Goal: Information Seeking & Learning: Learn about a topic

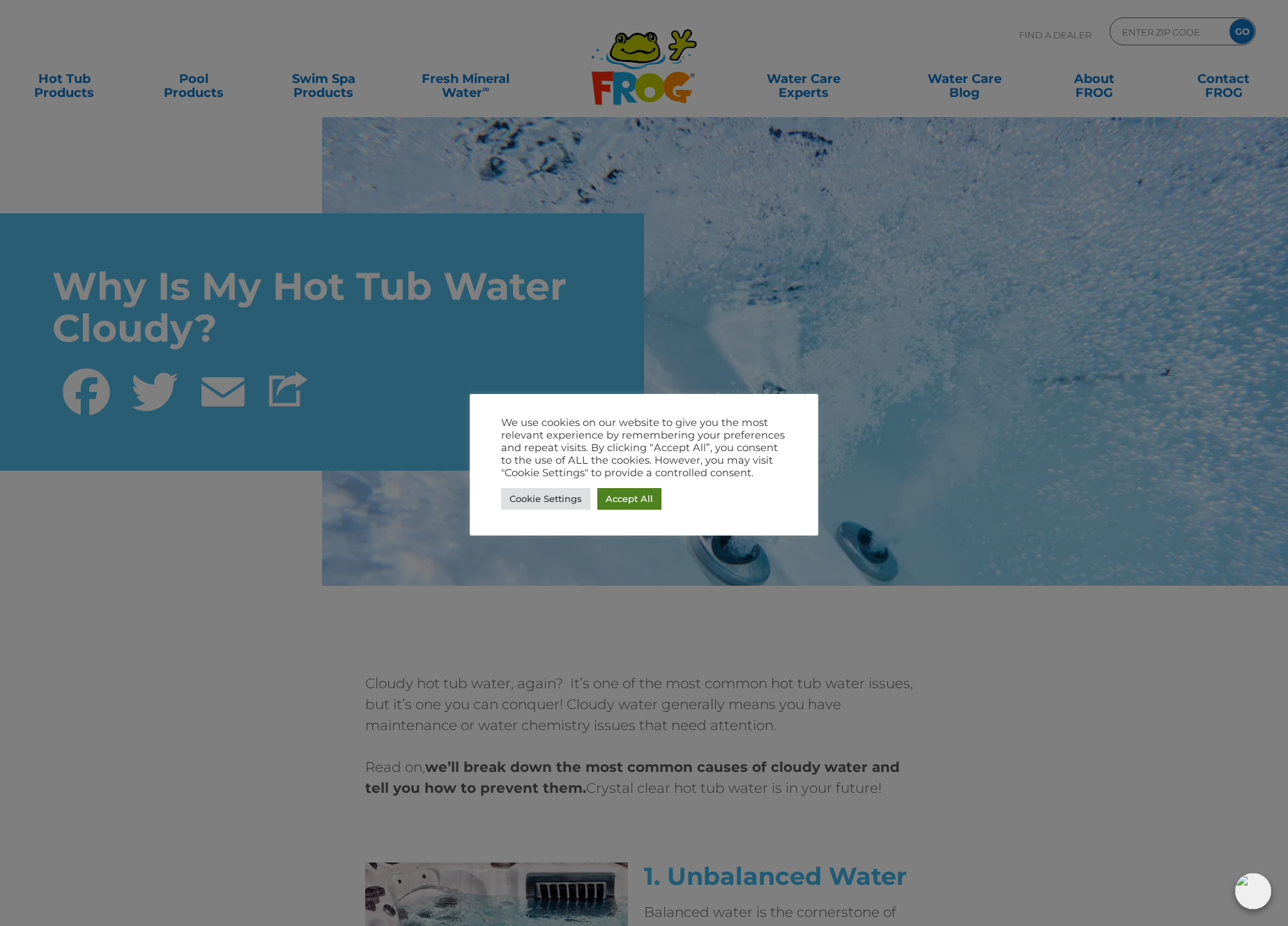
click at [629, 503] on link "Accept All" at bounding box center [629, 499] width 64 height 22
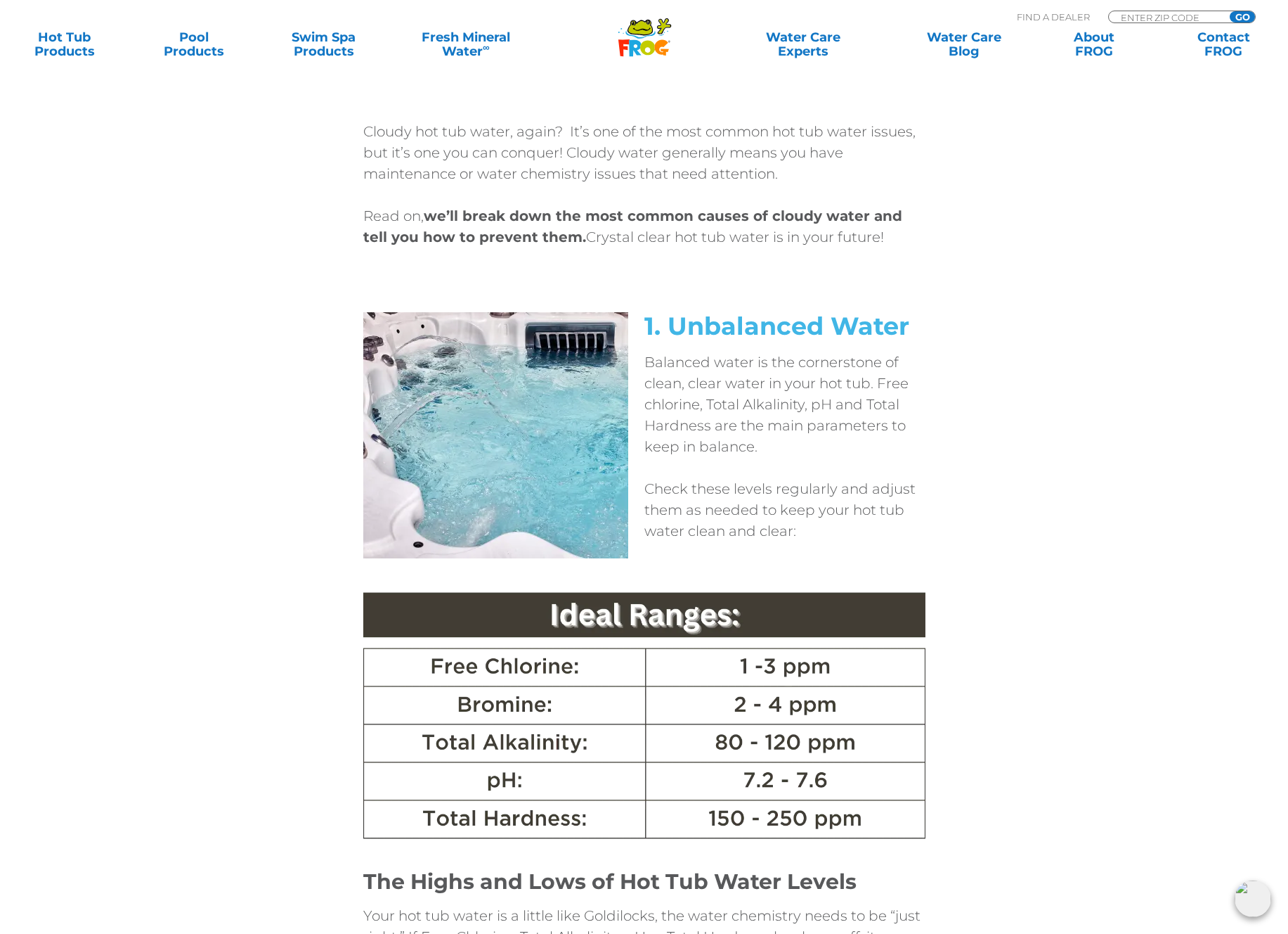
scroll to position [556, 0]
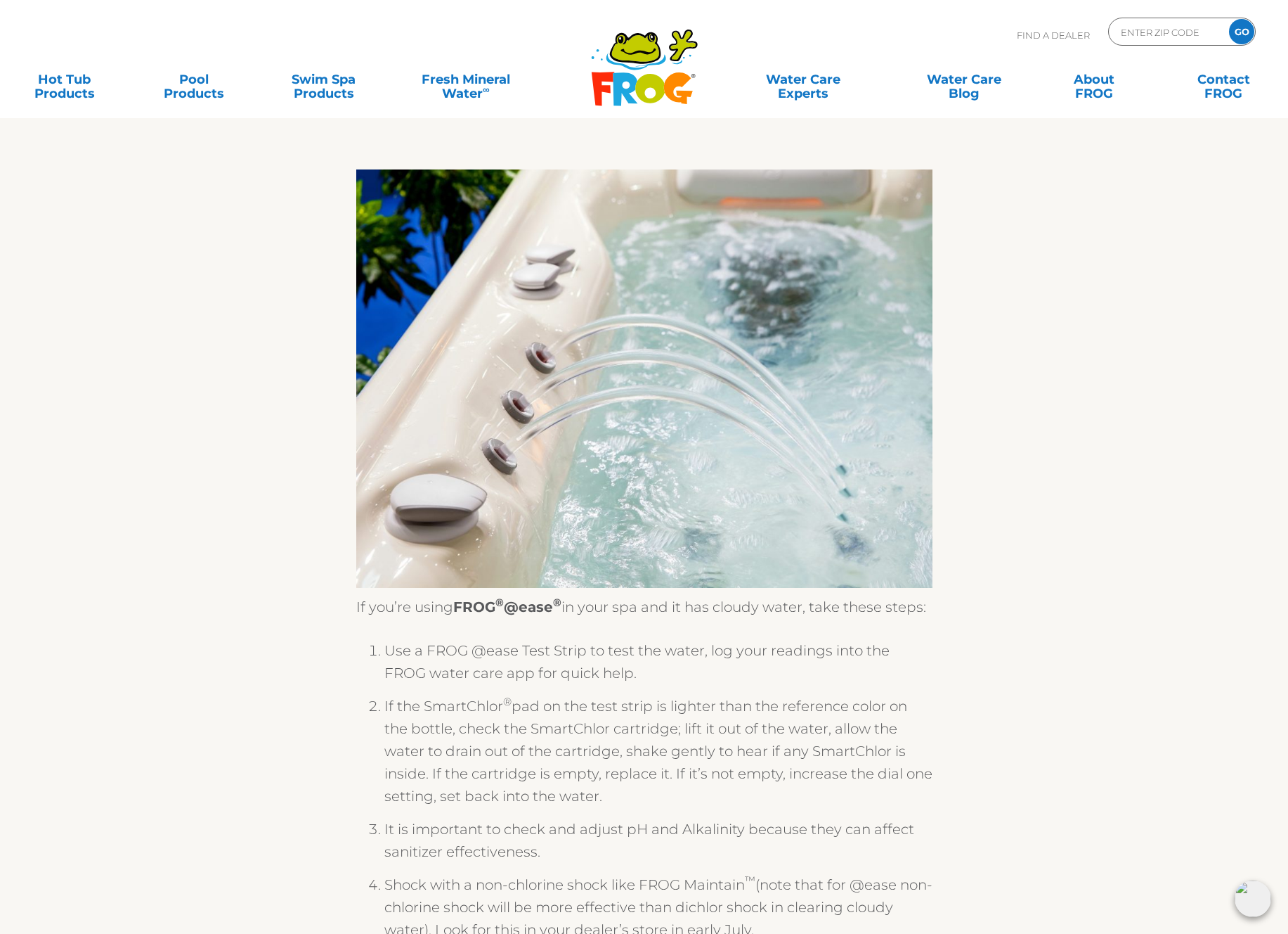
scroll to position [52, 0]
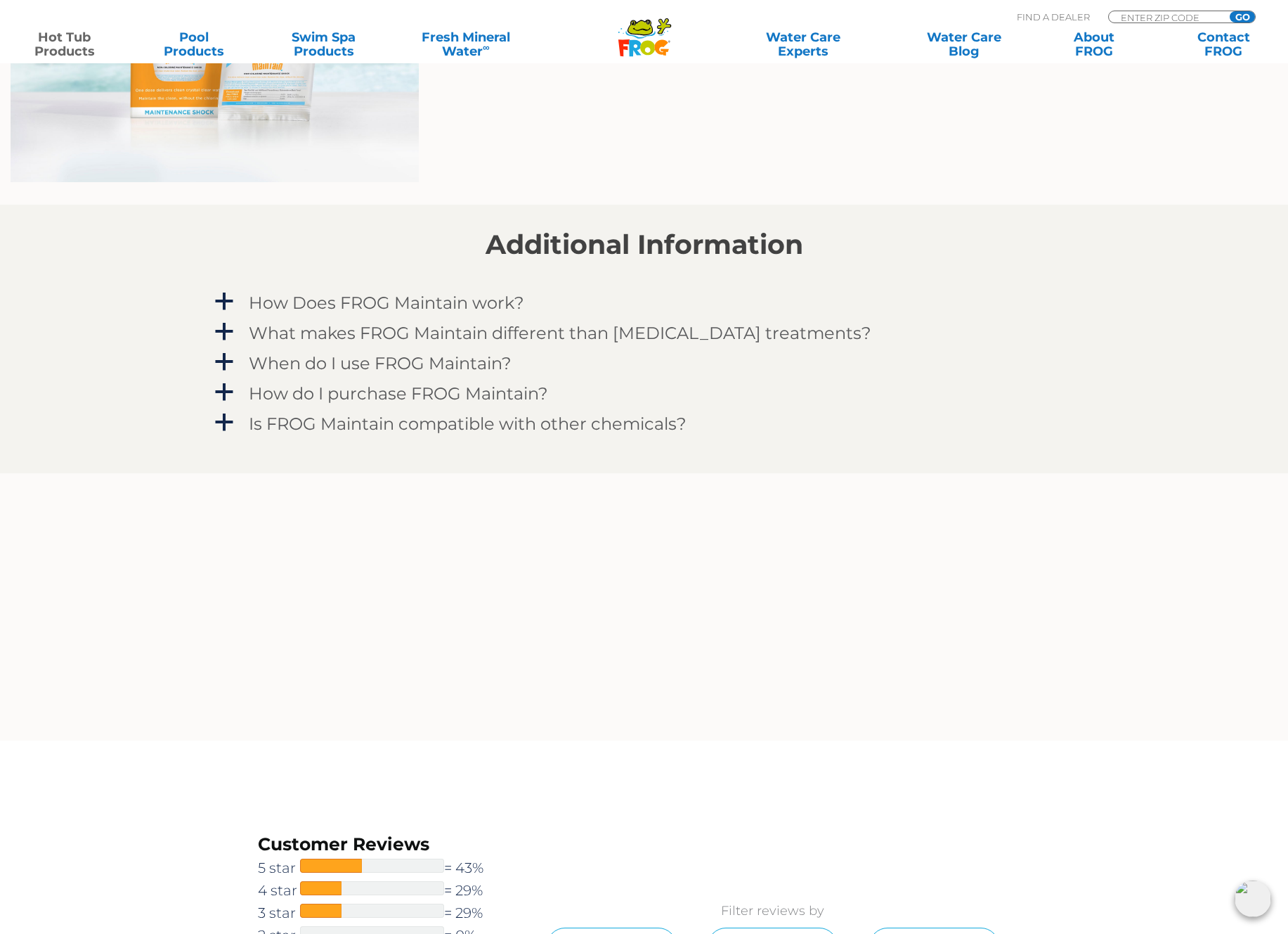
scroll to position [1204, 0]
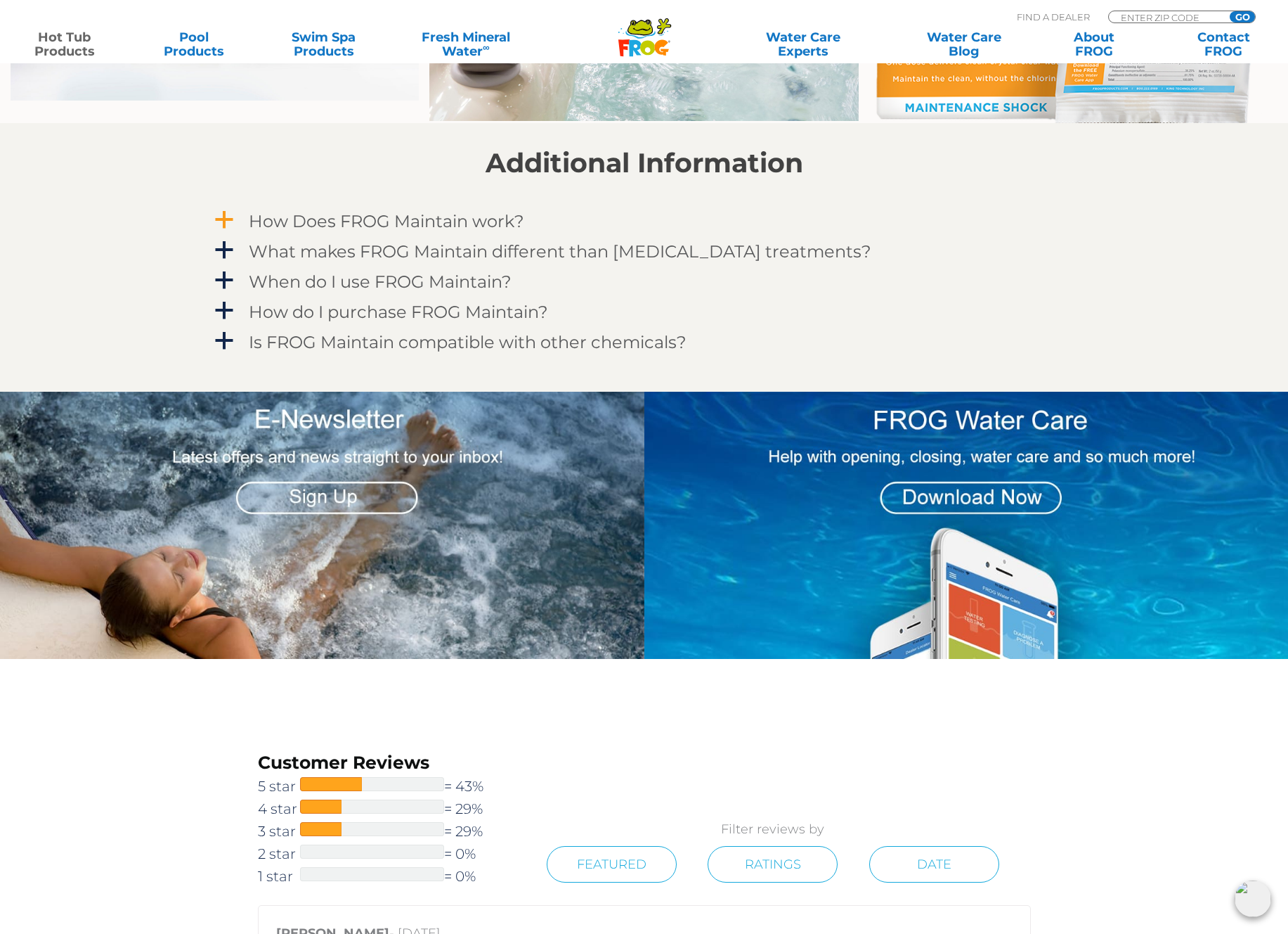
click at [223, 220] on span "a" at bounding box center [224, 220] width 21 height 21
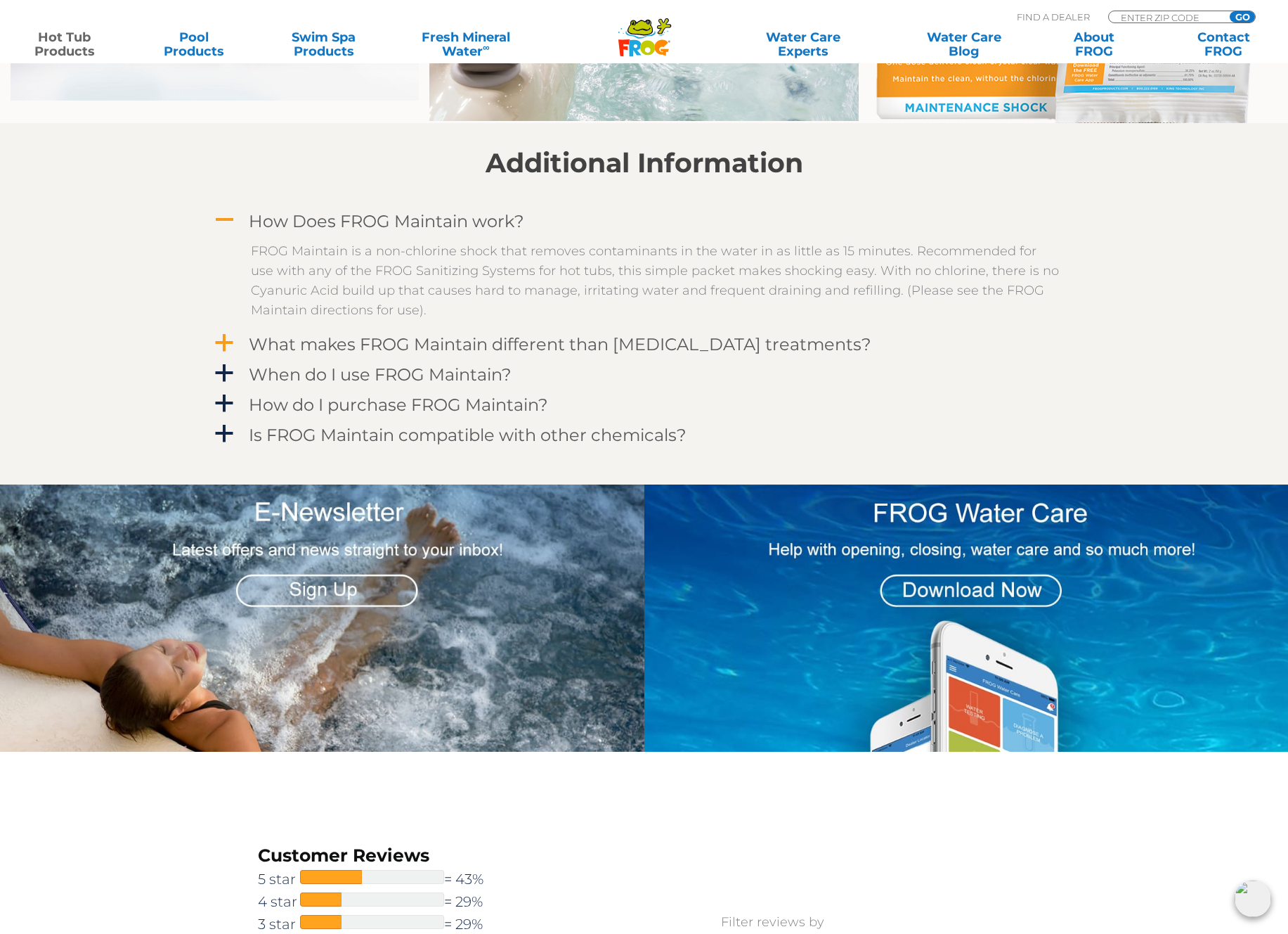
click at [224, 338] on span "a" at bounding box center [224, 343] width 21 height 21
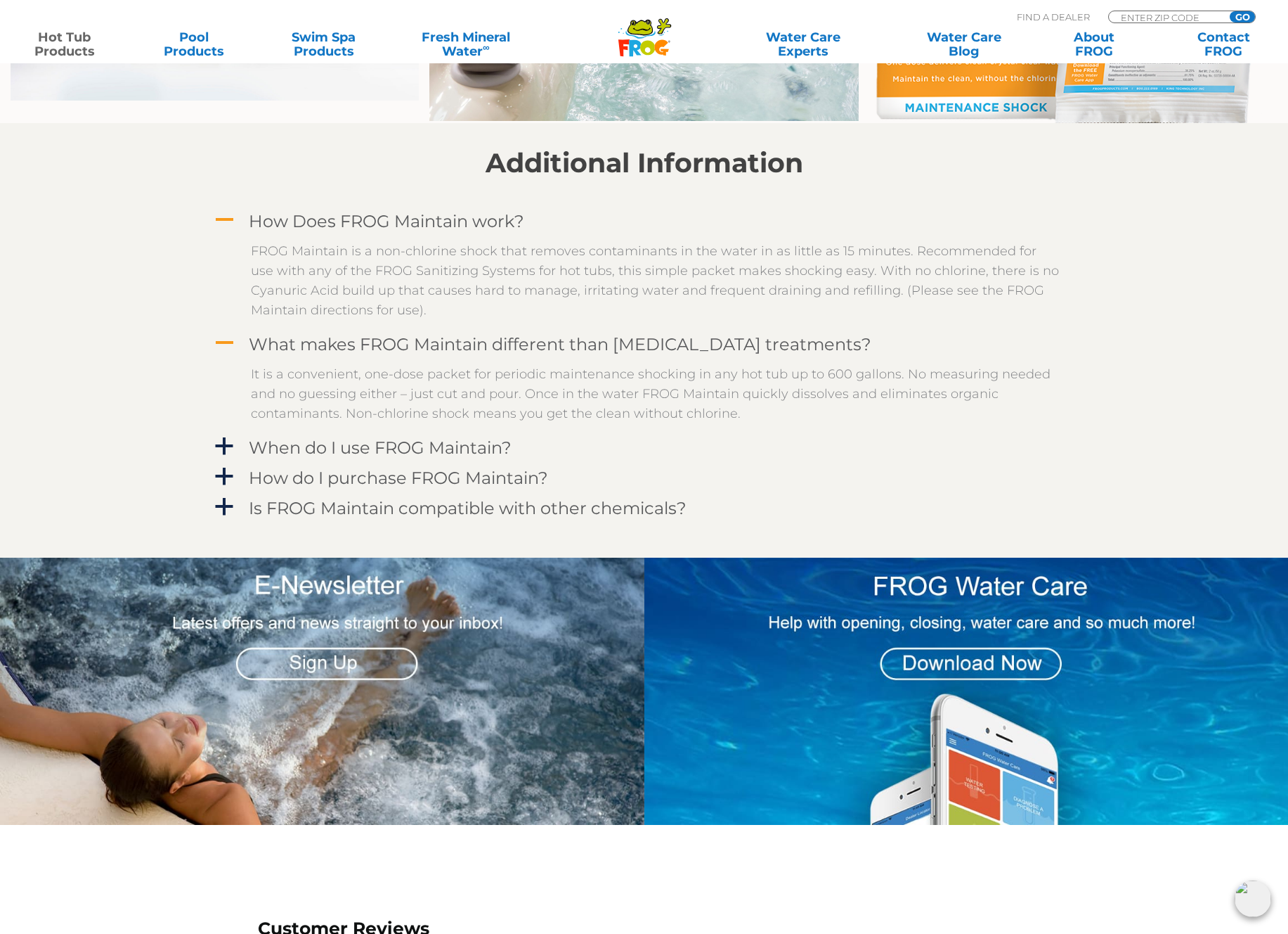
drag, startPoint x: 471, startPoint y: 324, endPoint x: 511, endPoint y: 310, distance: 42.4
click at [511, 310] on div "FROG Maintain is a non-chlorine shock that removes contaminants in the water in…" at bounding box center [644, 281] width 865 height 93
click at [222, 446] on span "a" at bounding box center [224, 446] width 21 height 21
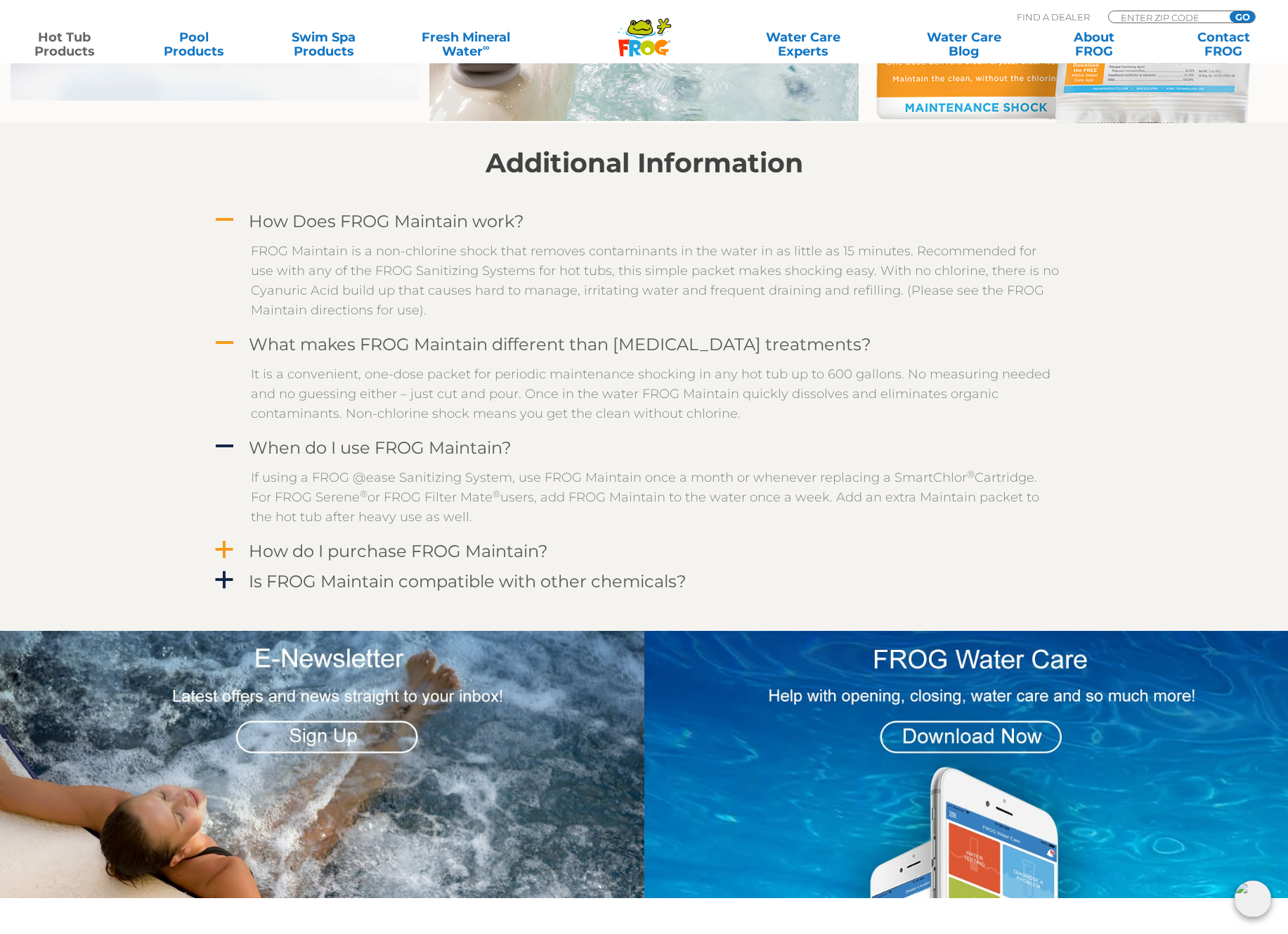
click at [393, 540] on div "How do I purchase FROG Maintain?" at bounding box center [613, 551] width 735 height 26
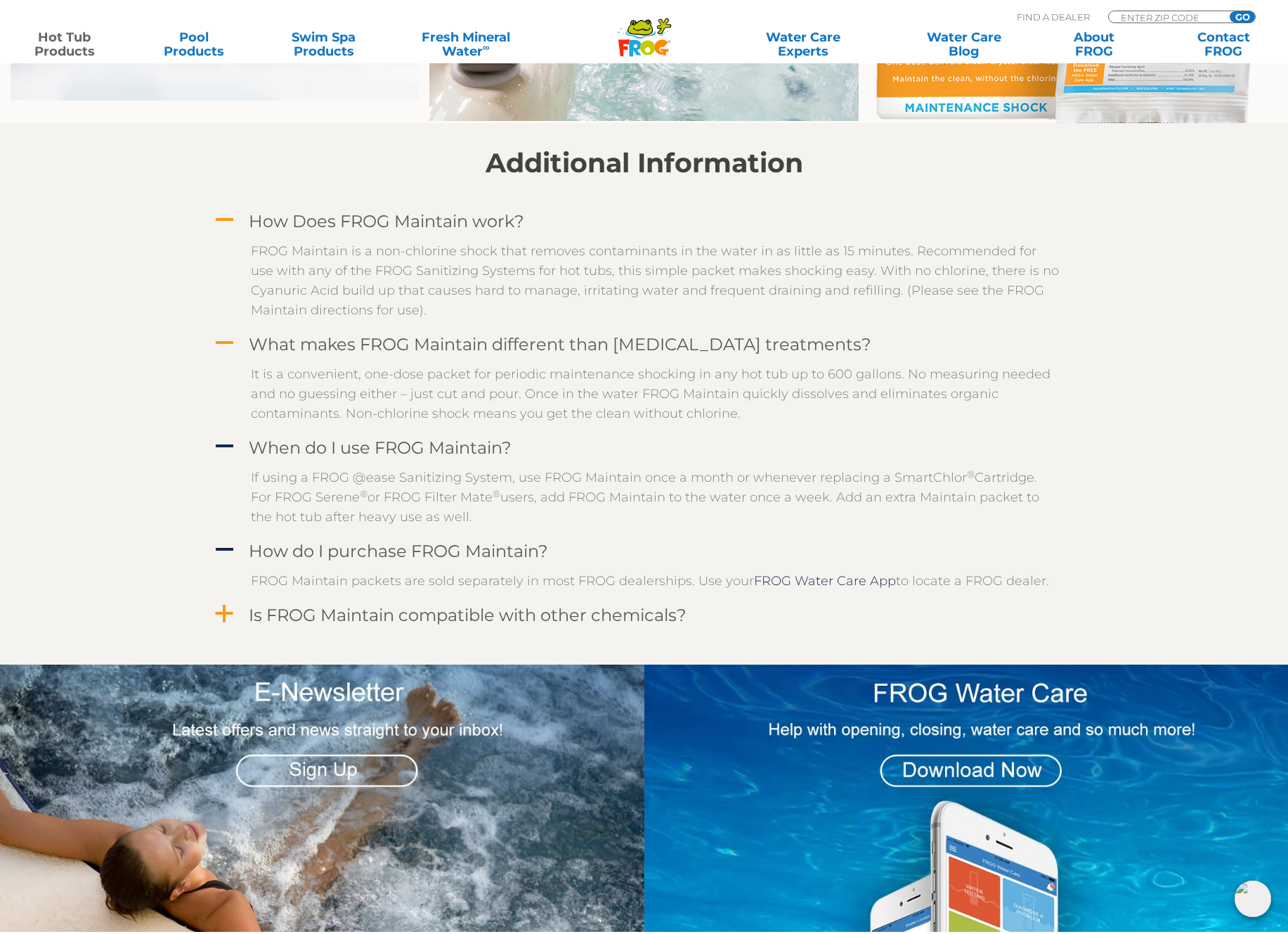
click at [444, 623] on h4 "Is FROG Maintain compatible with other chemicals?" at bounding box center [468, 615] width 438 height 19
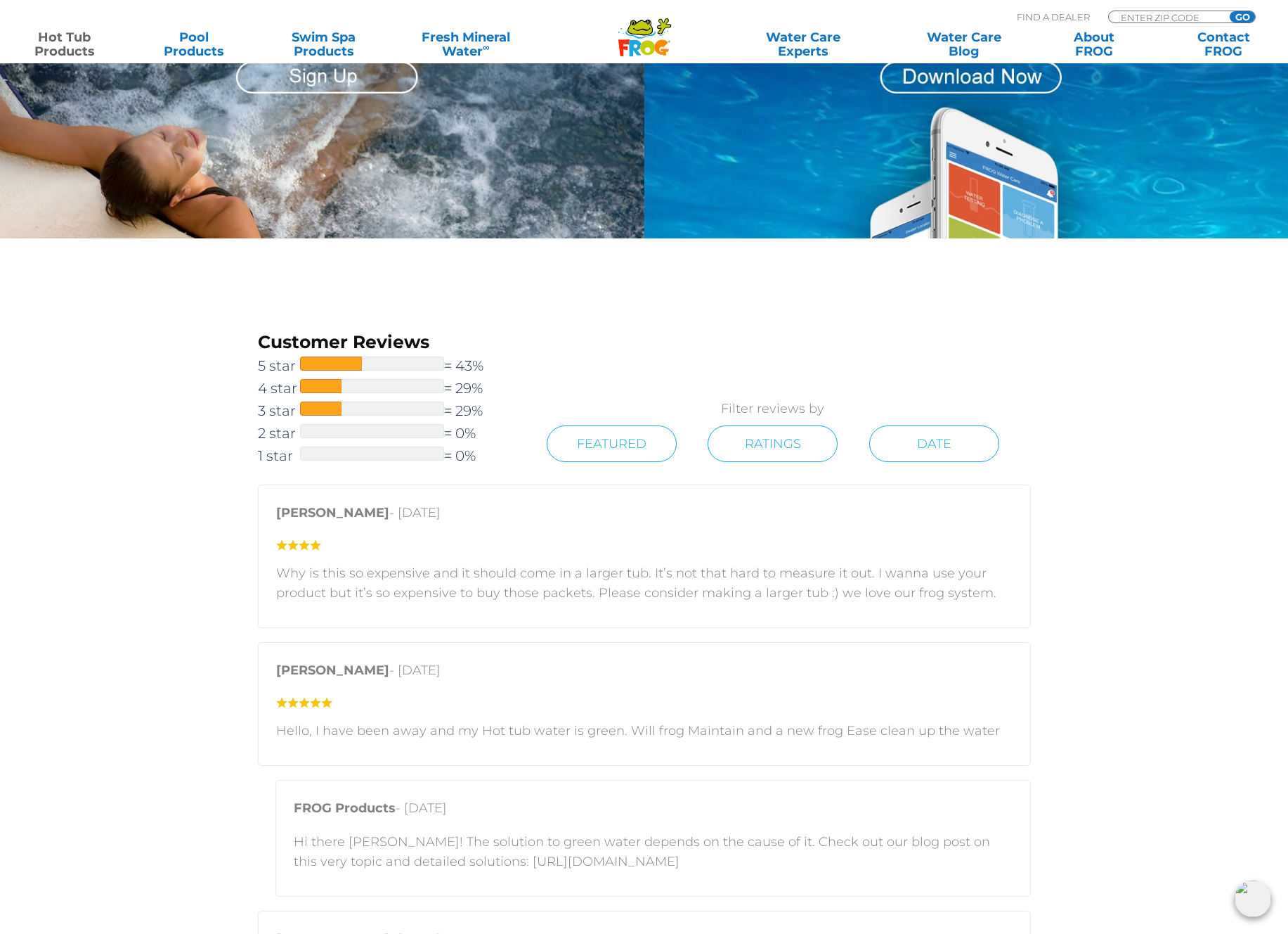
scroll to position [2146, 0]
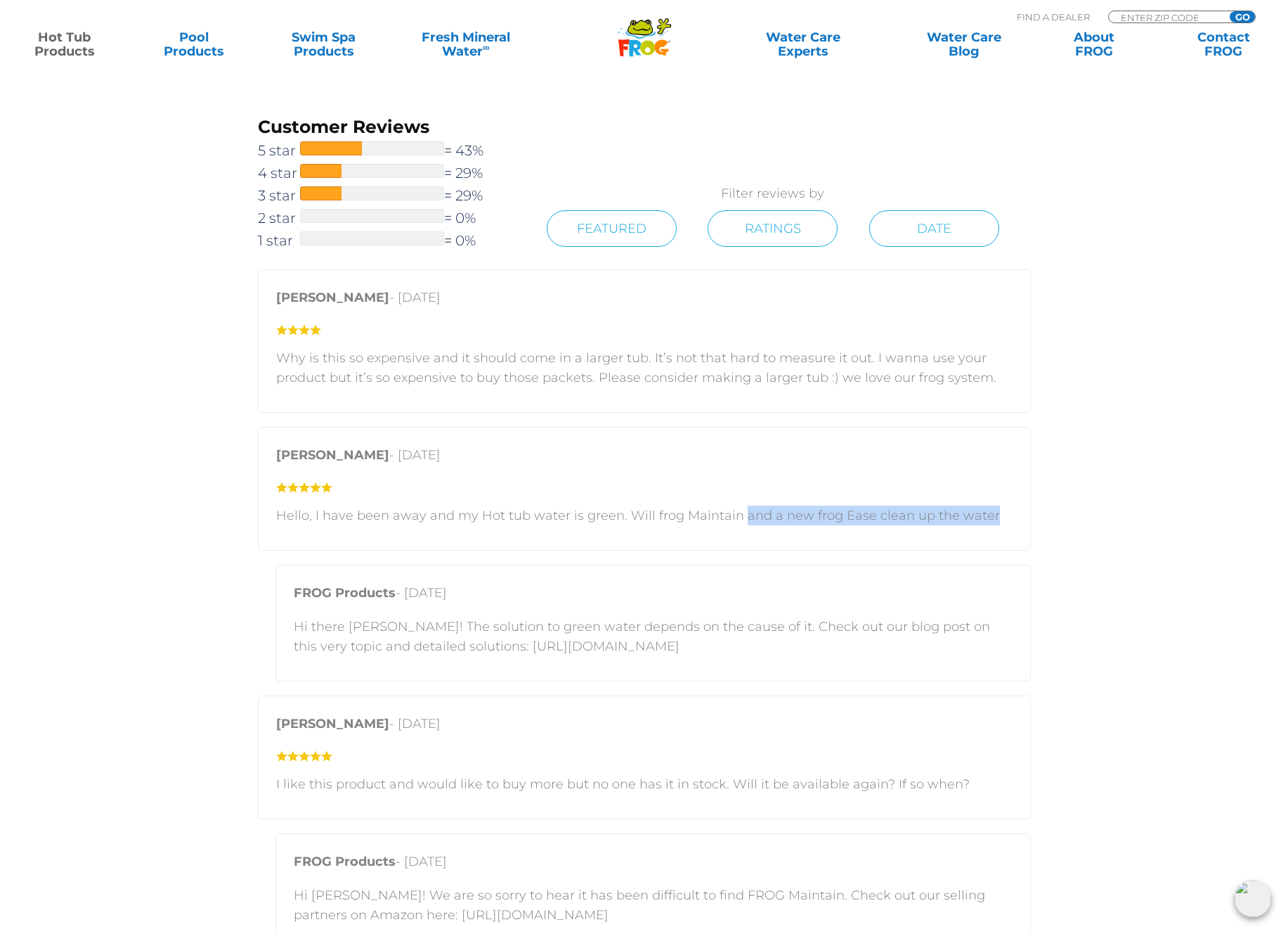
drag, startPoint x: 736, startPoint y: 524, endPoint x: 750, endPoint y: 534, distance: 17.2
click at [750, 534] on div "[PERSON_NAME] - [DATE] Hello, I have been away and my Hot tub water is green. W…" at bounding box center [644, 488] width 773 height 123
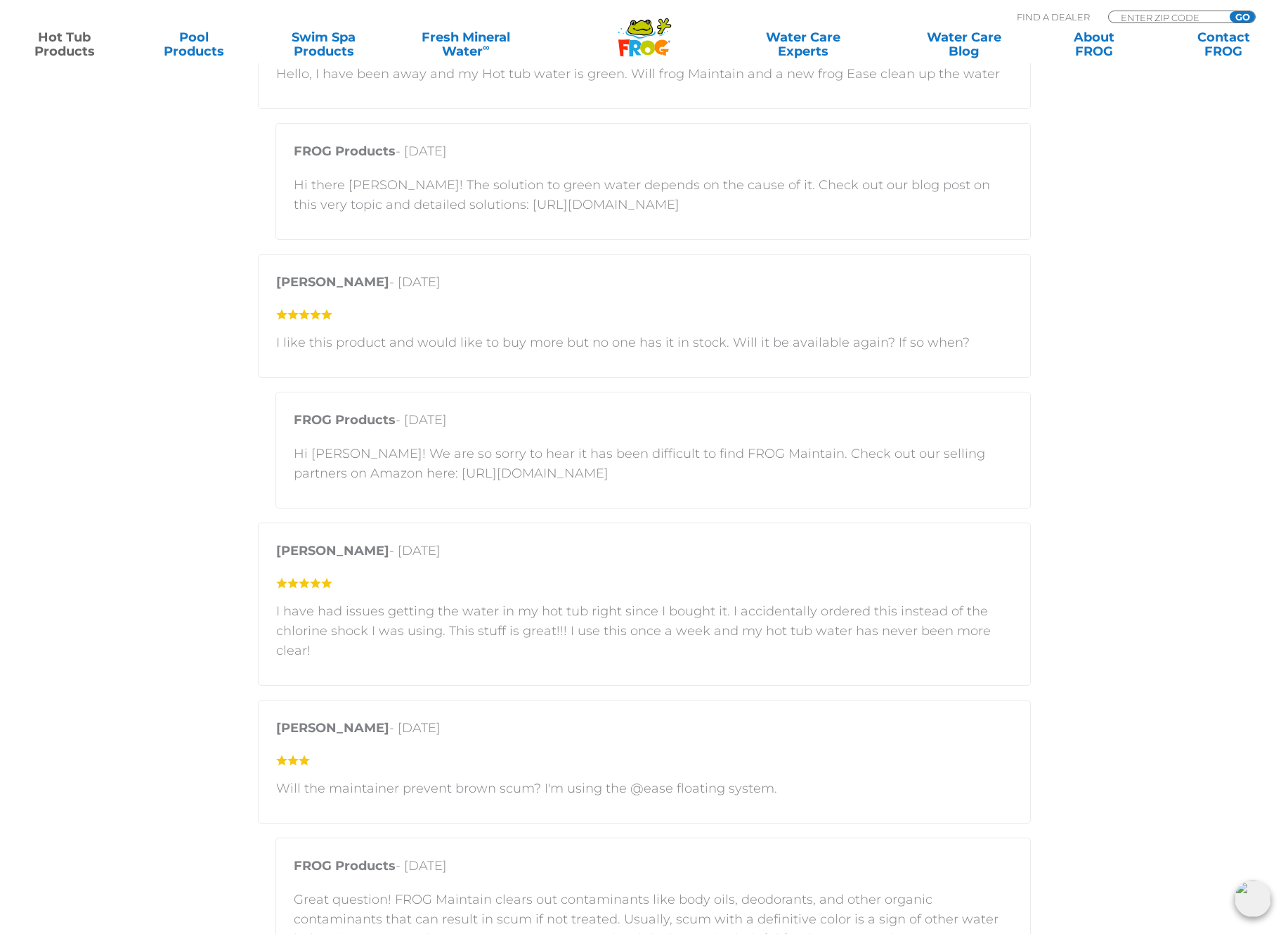
drag, startPoint x: 755, startPoint y: 203, endPoint x: 441, endPoint y: 206, distance: 314.0
click at [441, 206] on p "Hi there [PERSON_NAME]! The solution to green water depends on the cause of it.…" at bounding box center [653, 194] width 719 height 39
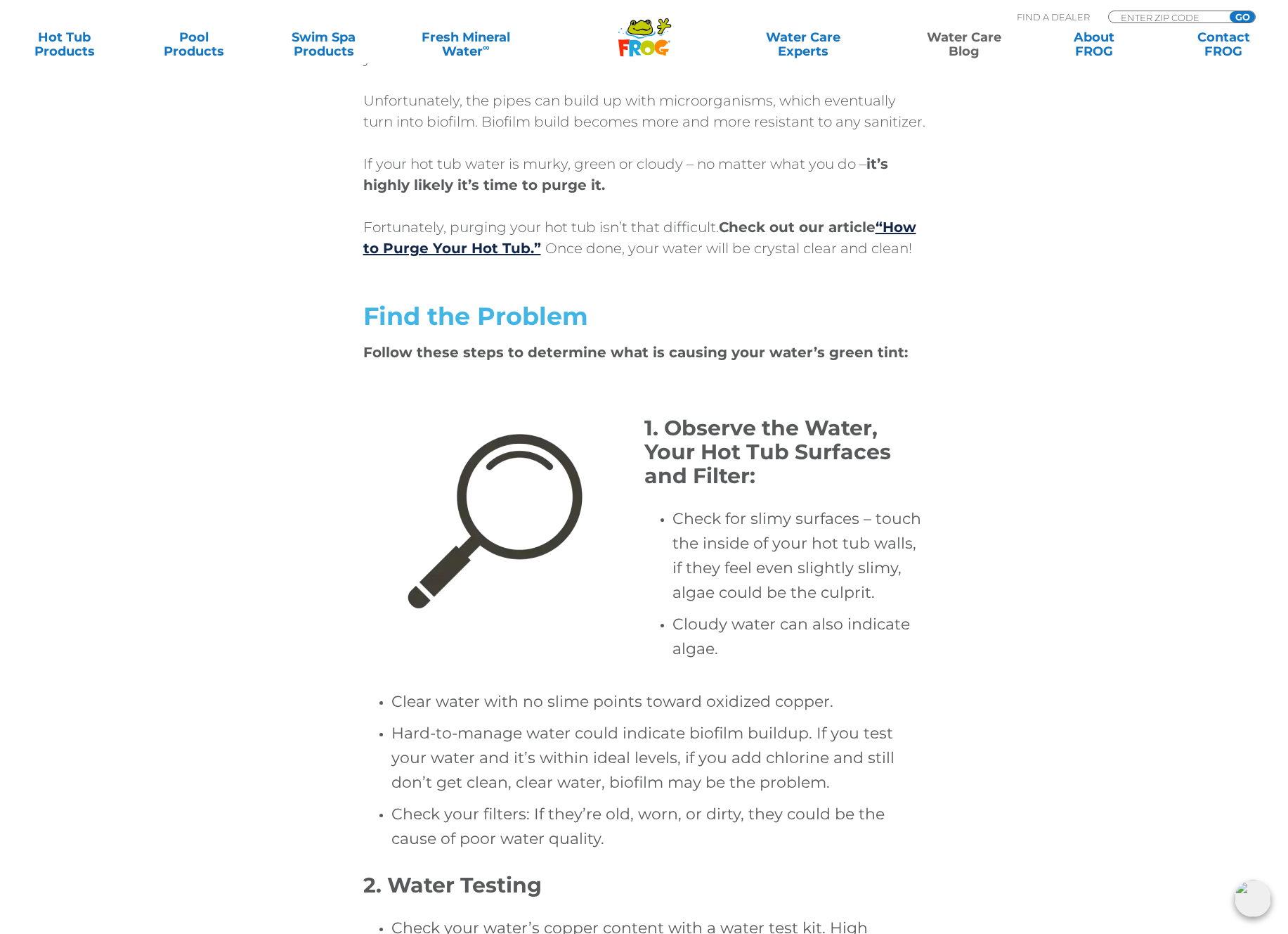
scroll to position [2692, 0]
